Goal: Task Accomplishment & Management: Use online tool/utility

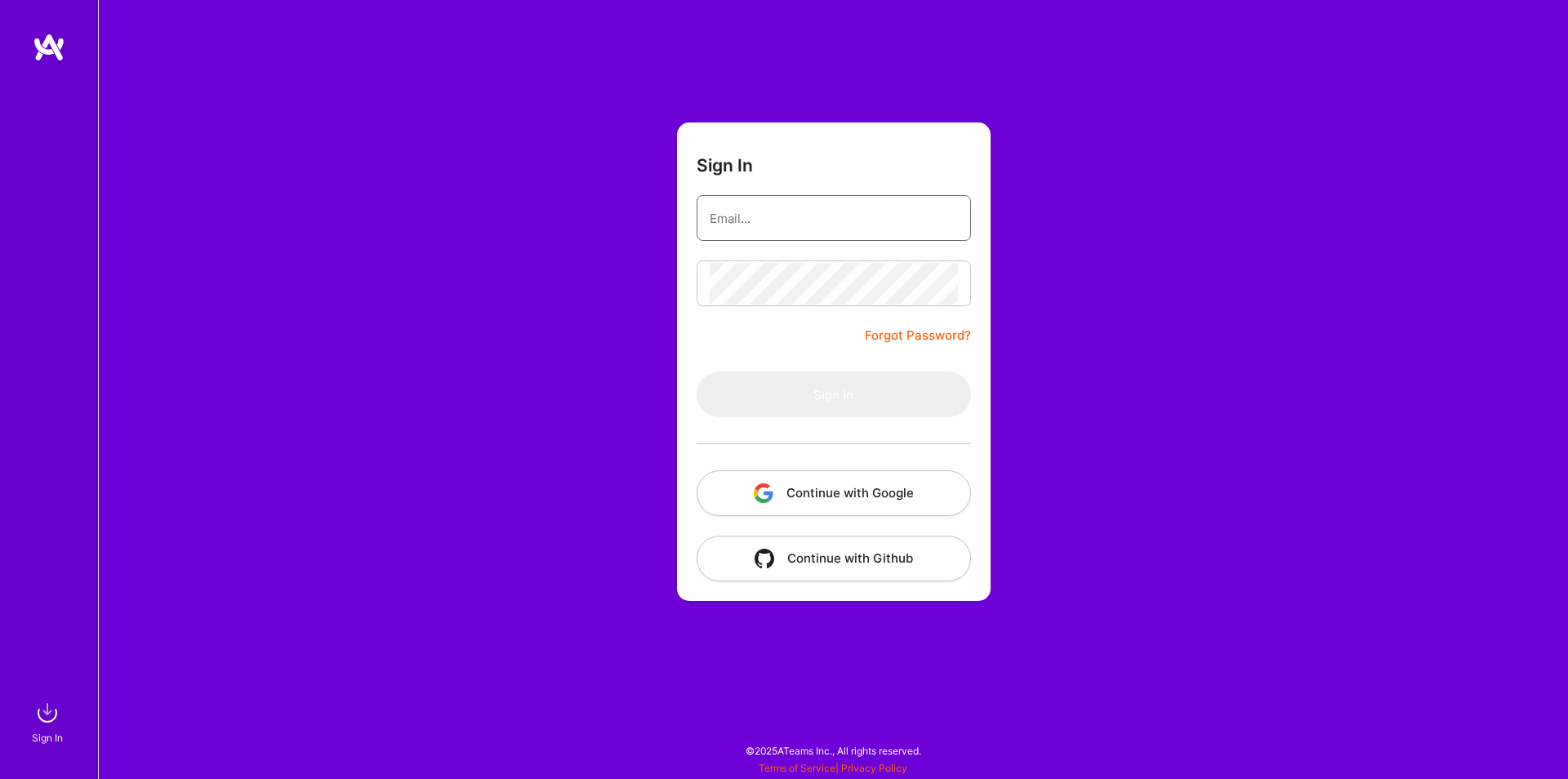
click at [765, 227] on input "email" at bounding box center [834, 218] width 248 height 42
type input "[PERSON_NAME][EMAIL_ADDRESS][PERSON_NAME][PERSON_NAME][DOMAIN_NAME]"
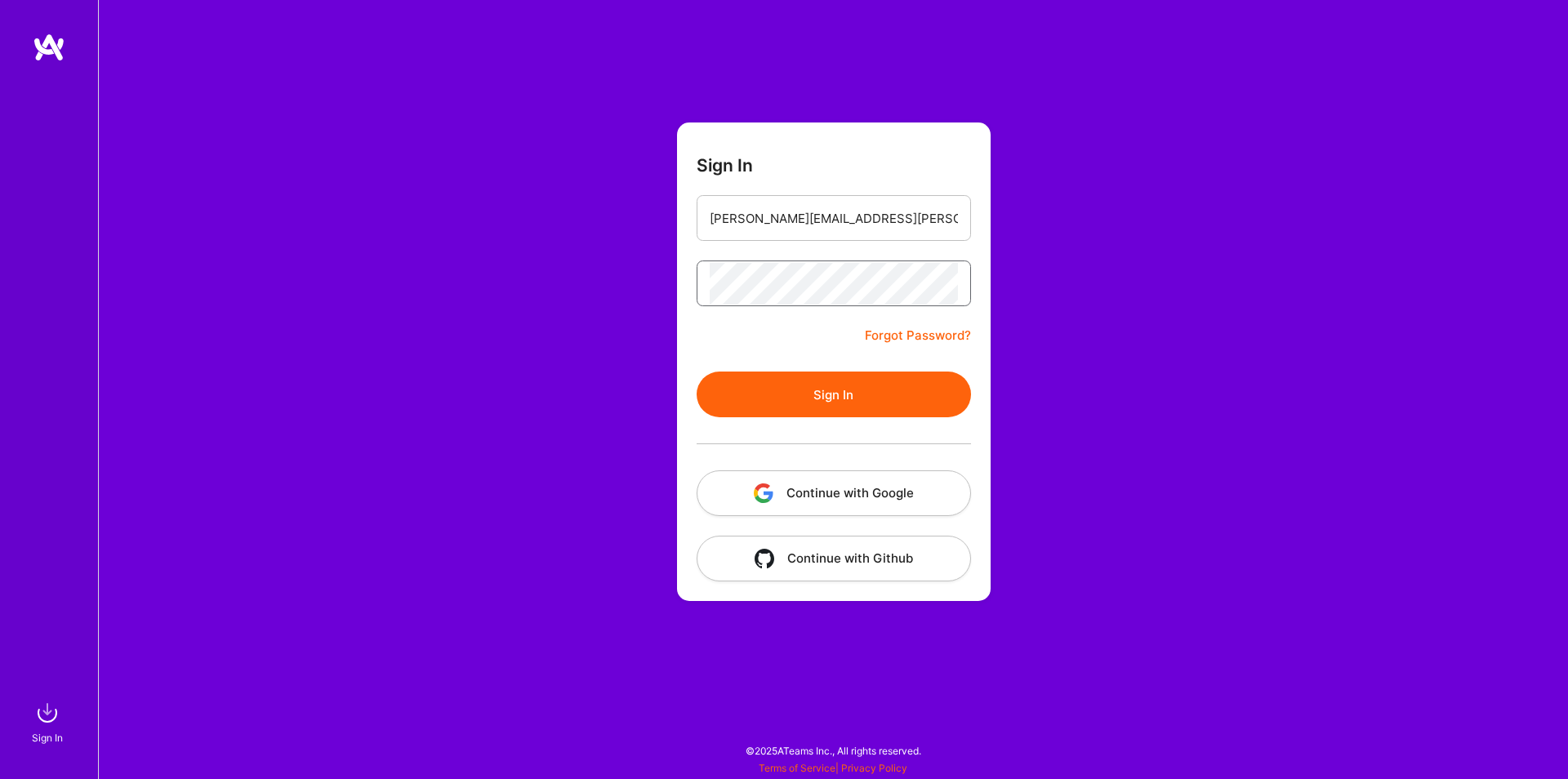
click at [696, 372] on button "Sign In" at bounding box center [834, 395] width 275 height 46
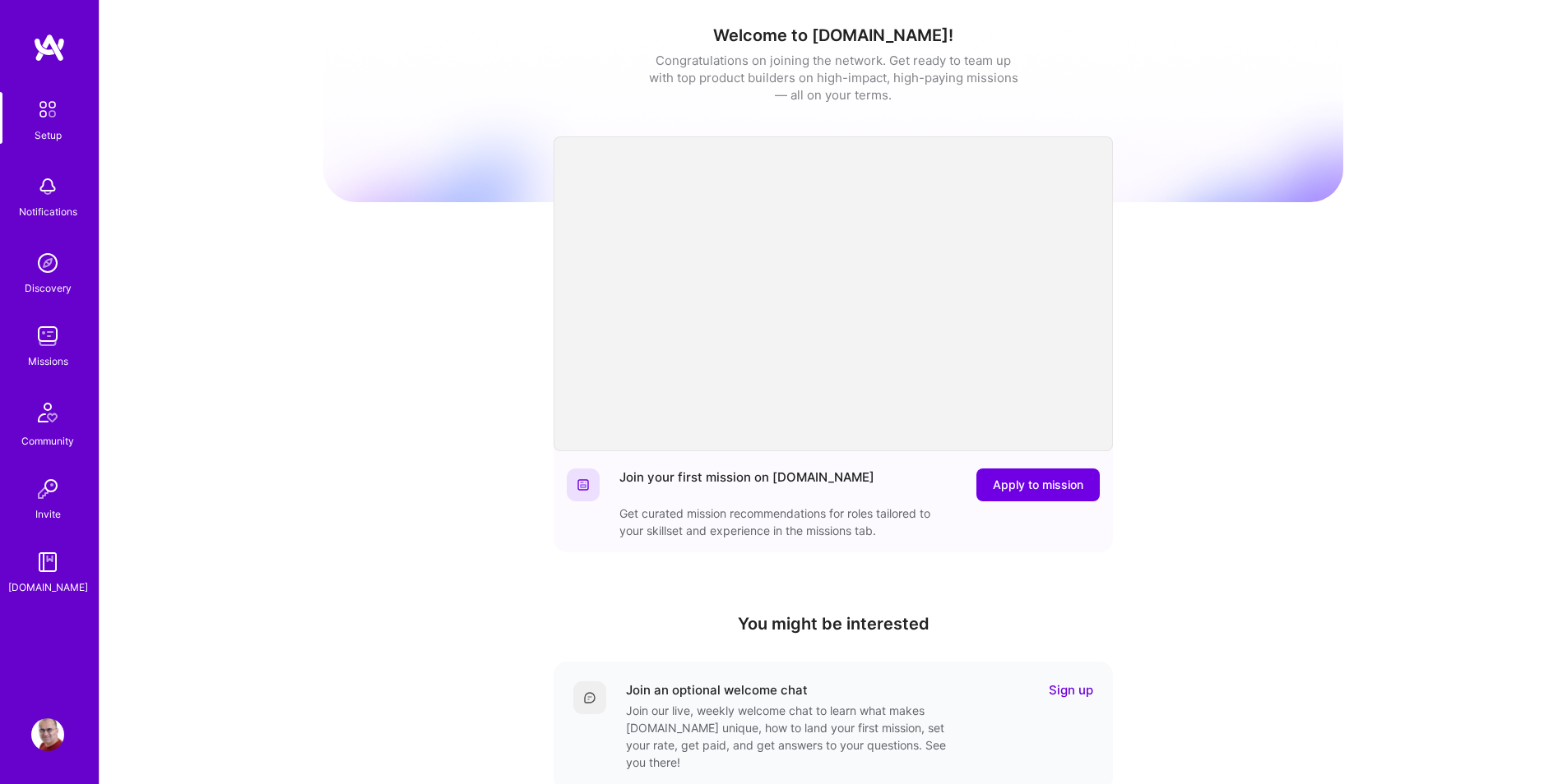
click at [50, 337] on img at bounding box center [48, 336] width 33 height 33
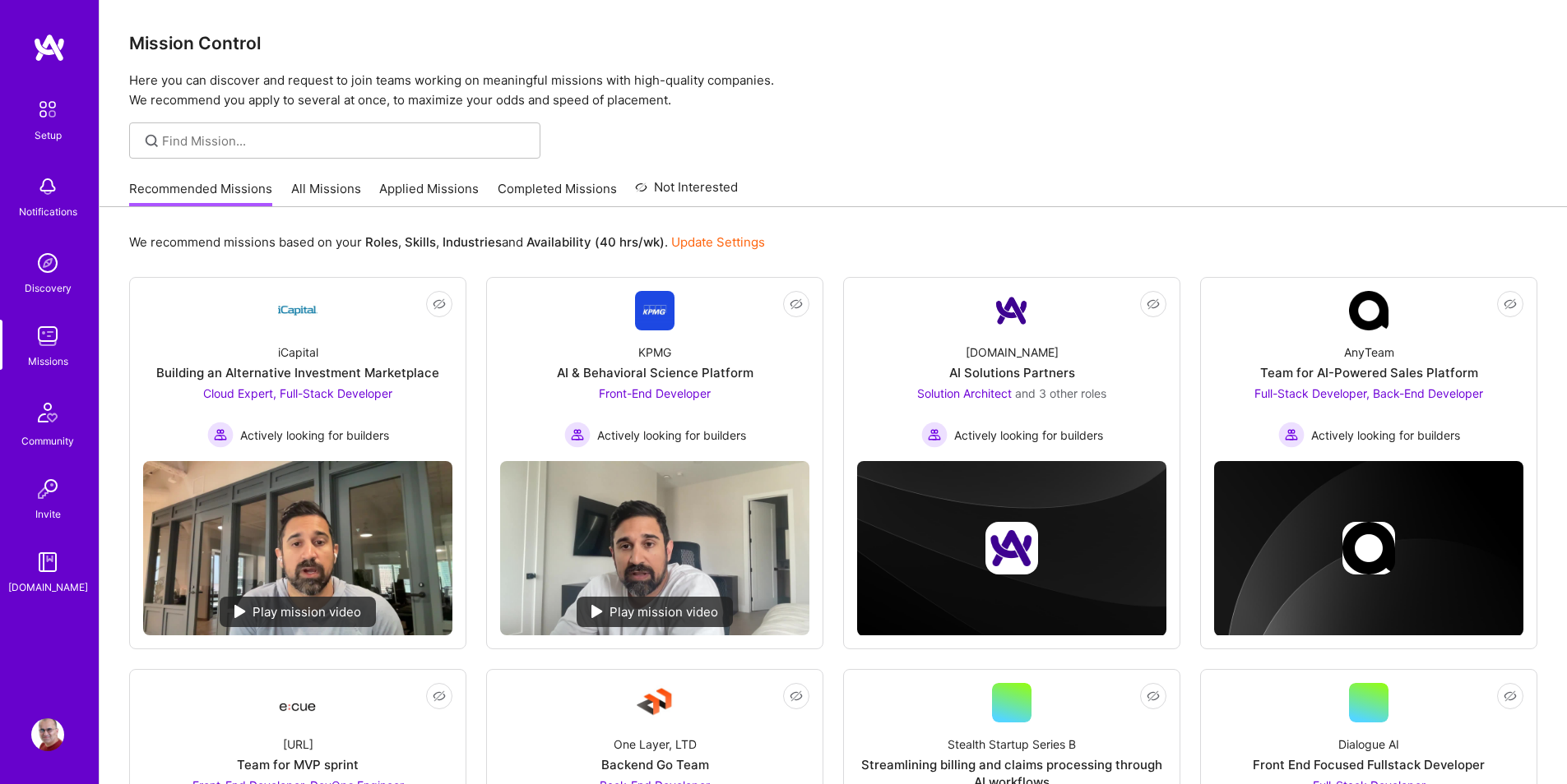
click at [326, 199] on link "All Missions" at bounding box center [326, 193] width 70 height 27
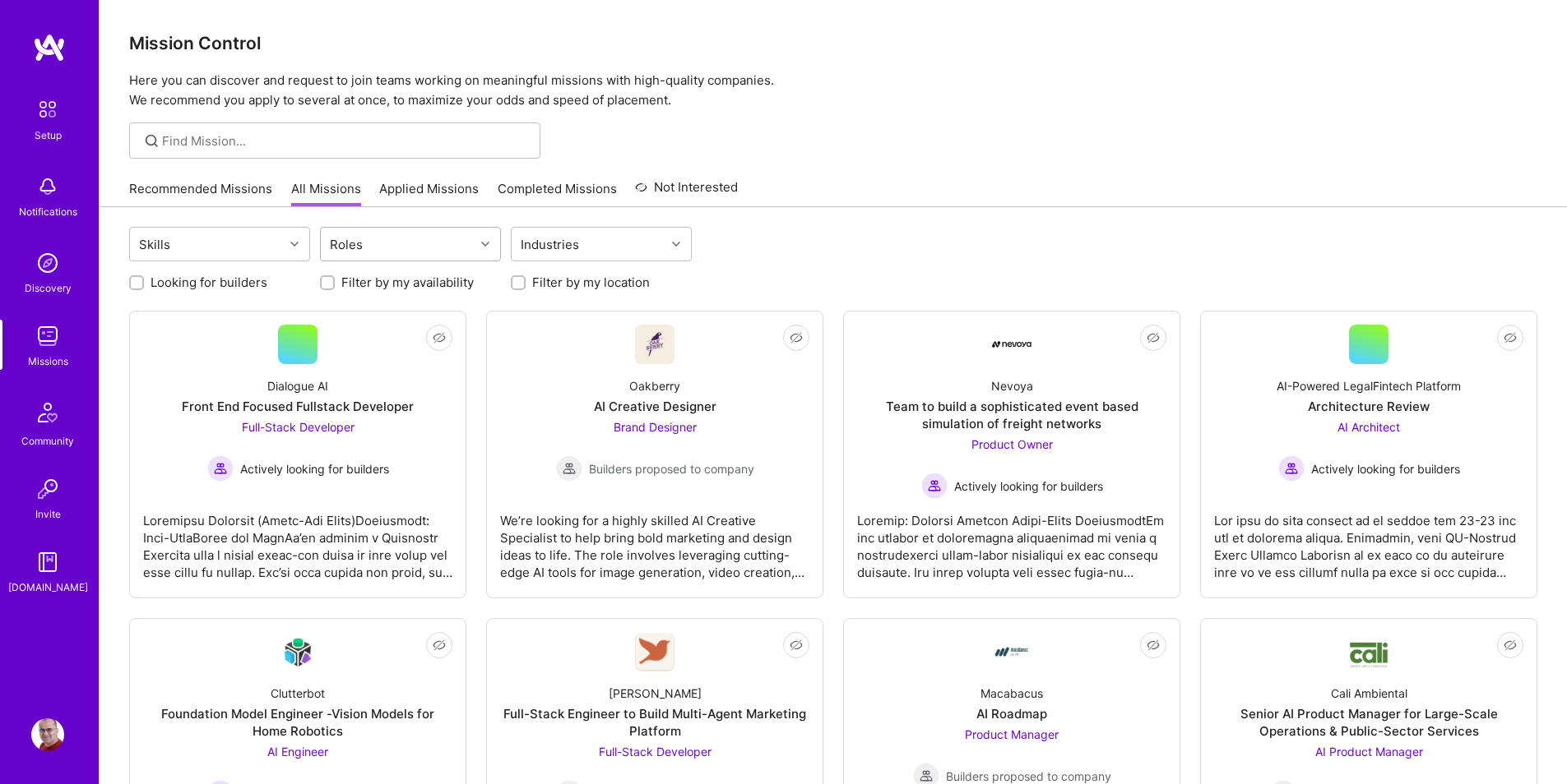
click at [389, 248] on div "Roles" at bounding box center [398, 244] width 154 height 33
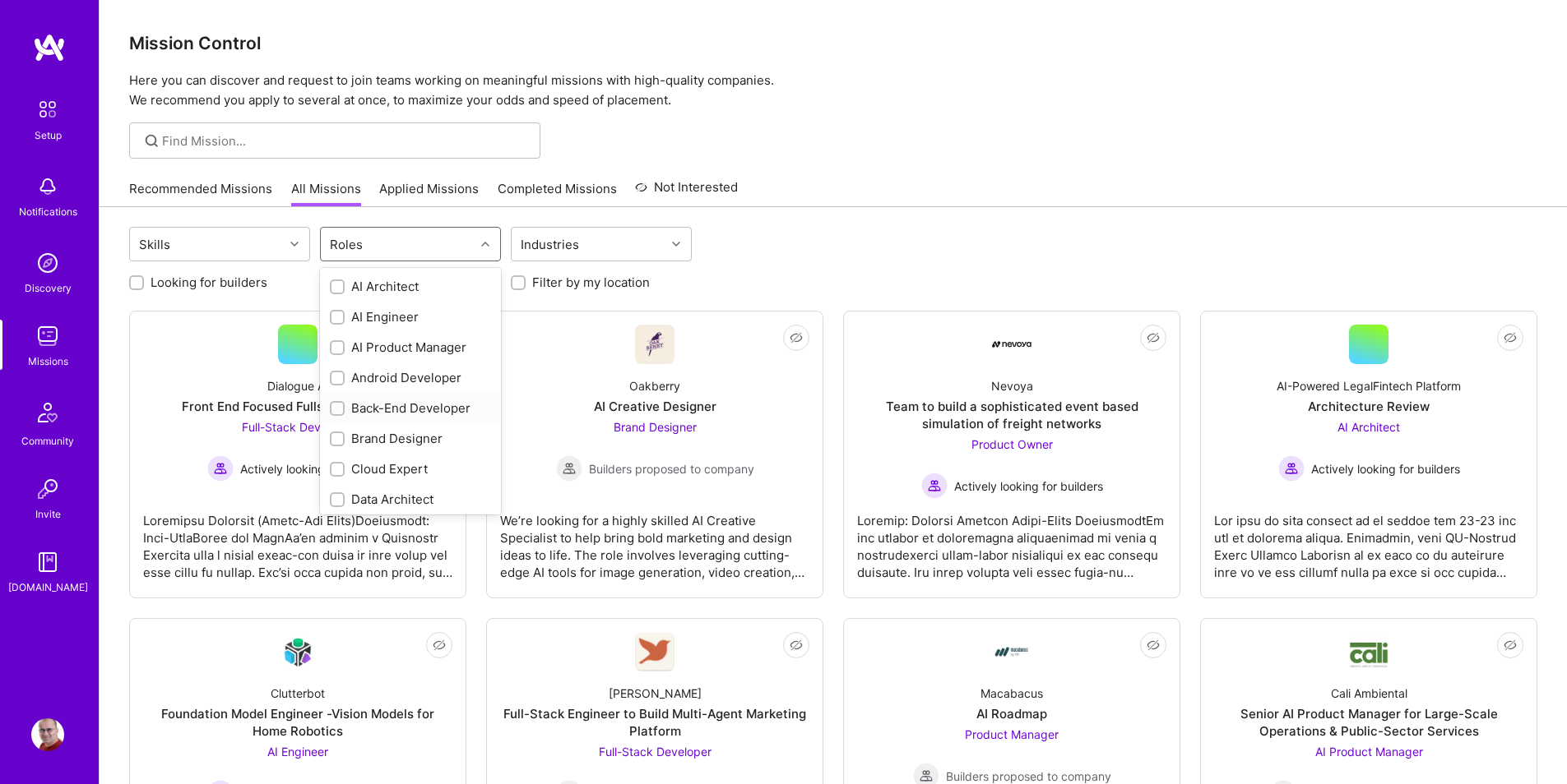
click at [378, 404] on div "Back-End Developer" at bounding box center [410, 408] width 162 height 17
checkbox input "true"
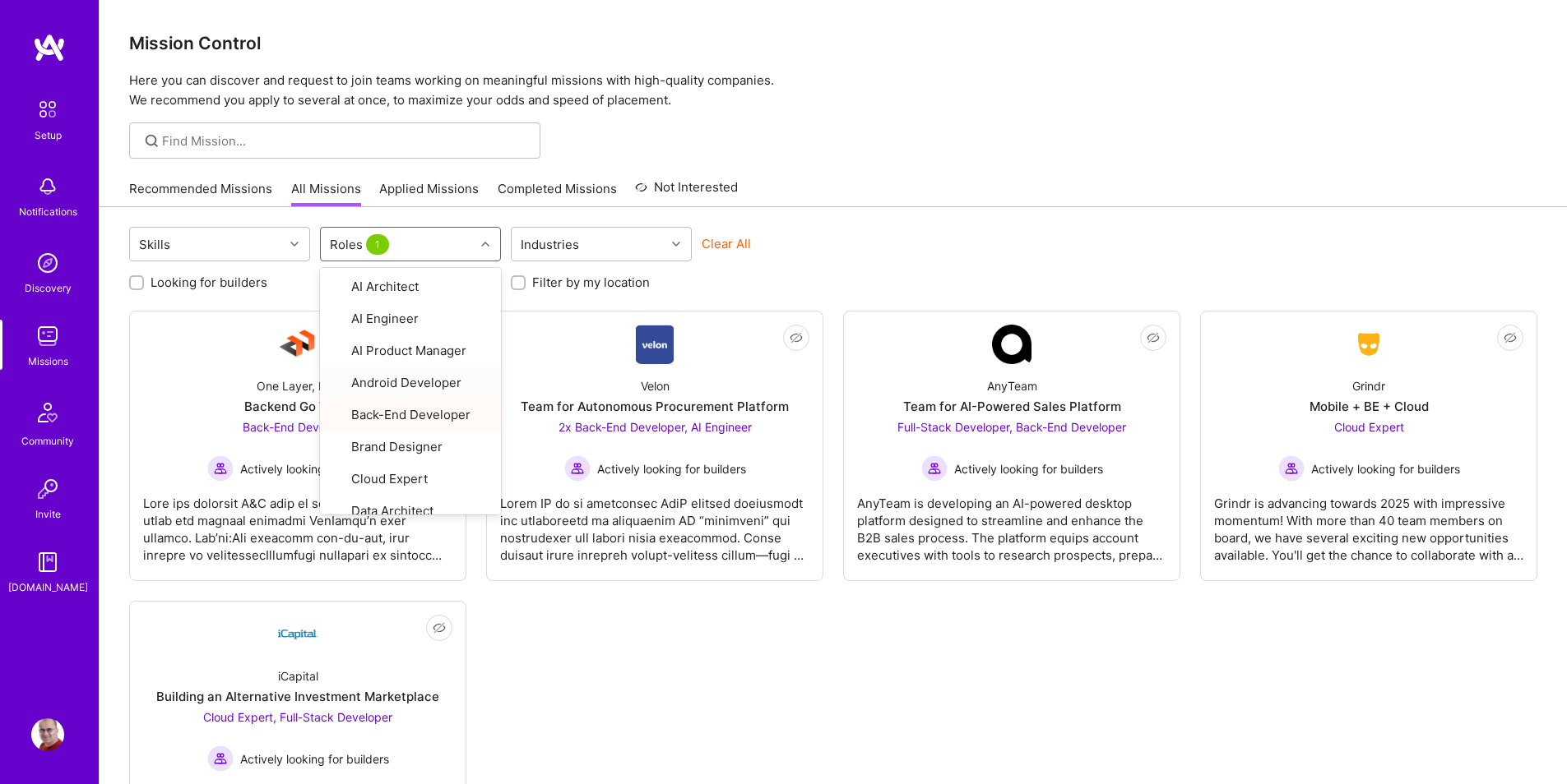
click at [270, 279] on div "Looking for builders" at bounding box center [219, 282] width 181 height 17
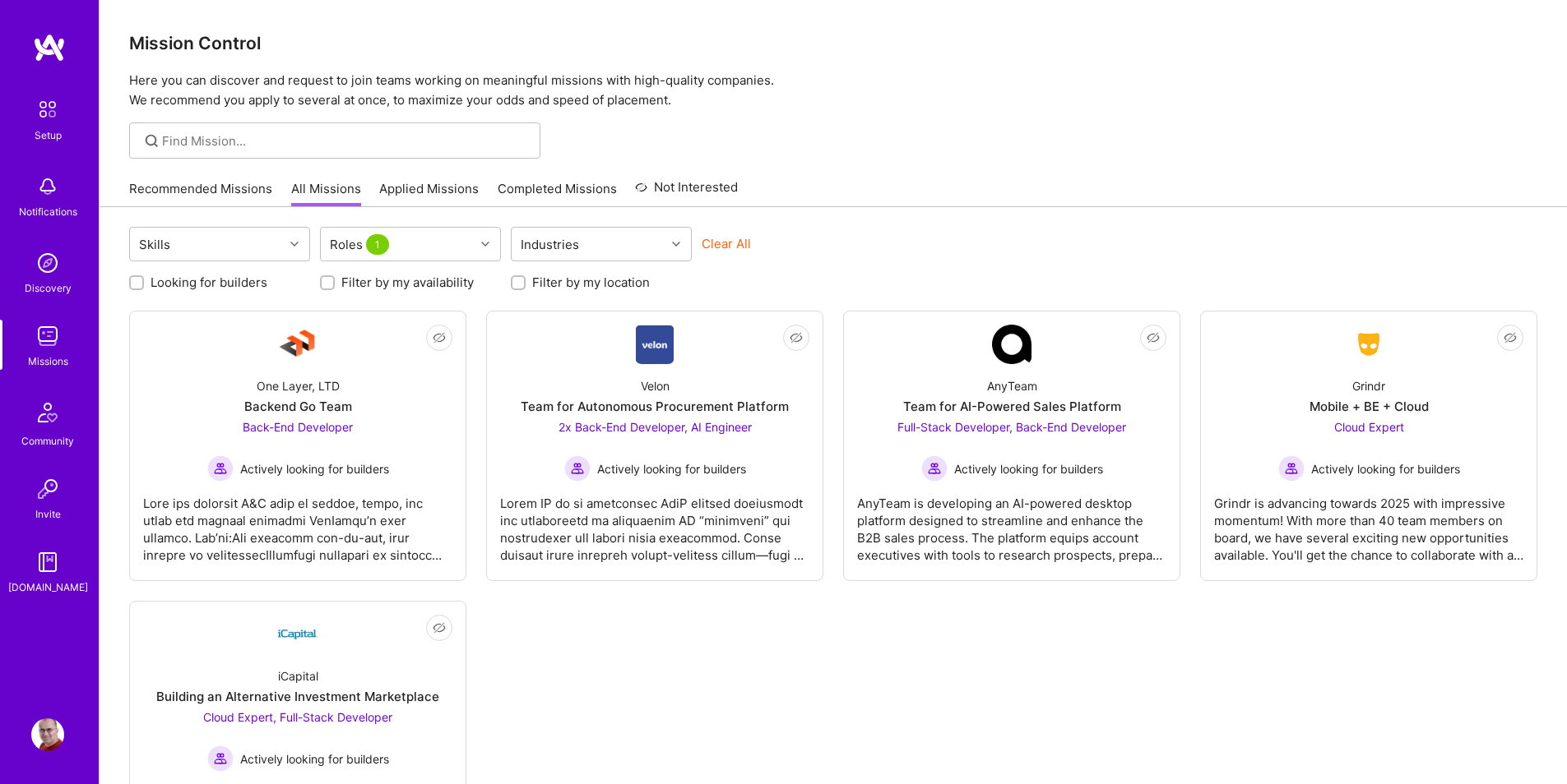
click at [252, 286] on label "Looking for builders" at bounding box center [209, 282] width 117 height 17
click at [144, 286] on input "Looking for builders" at bounding box center [138, 284] width 12 height 12
checkbox input "true"
click at [1058, 34] on h3 "Mission Control" at bounding box center [833, 43] width 1408 height 21
